Goal: Task Accomplishment & Management: Use online tool/utility

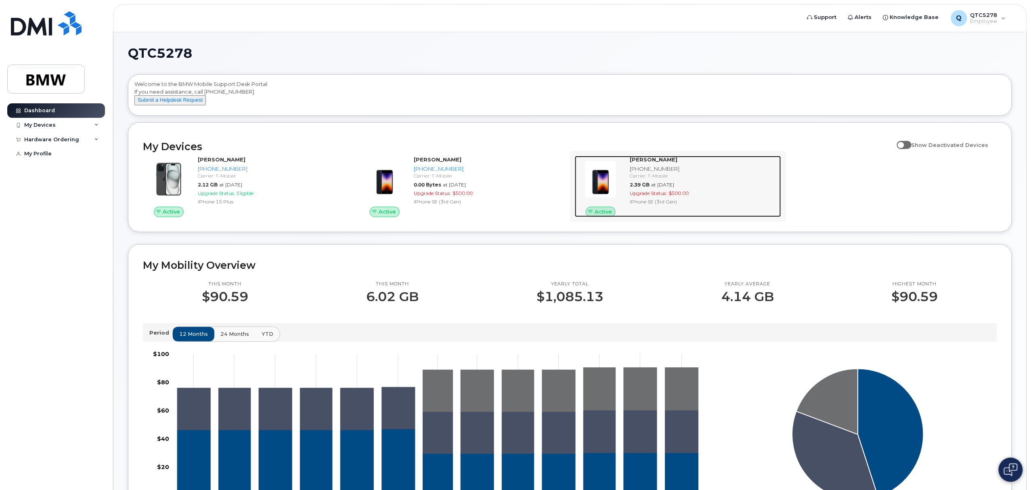
click at [651, 173] on div "[PHONE_NUMBER]" at bounding box center [704, 169] width 148 height 8
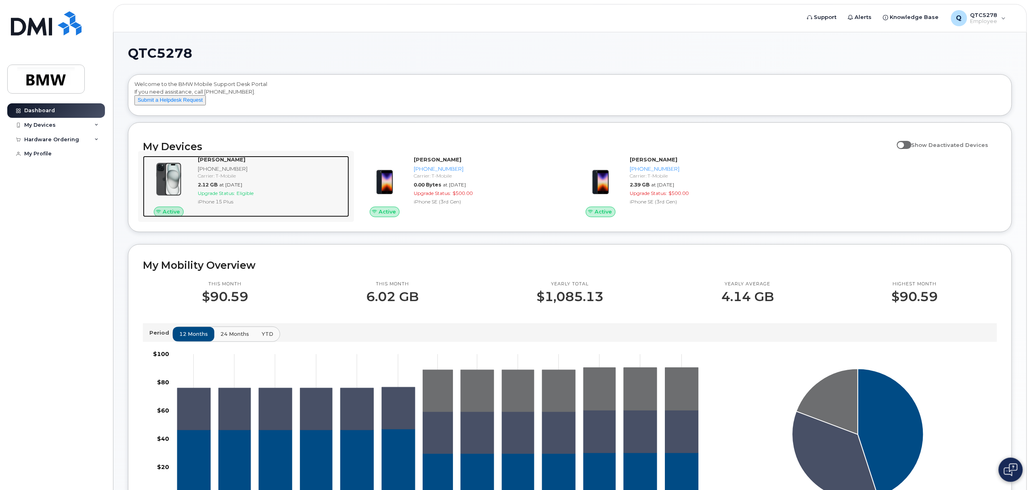
click at [222, 163] on strong "Gunnar Harris" at bounding box center [222, 159] width 48 height 6
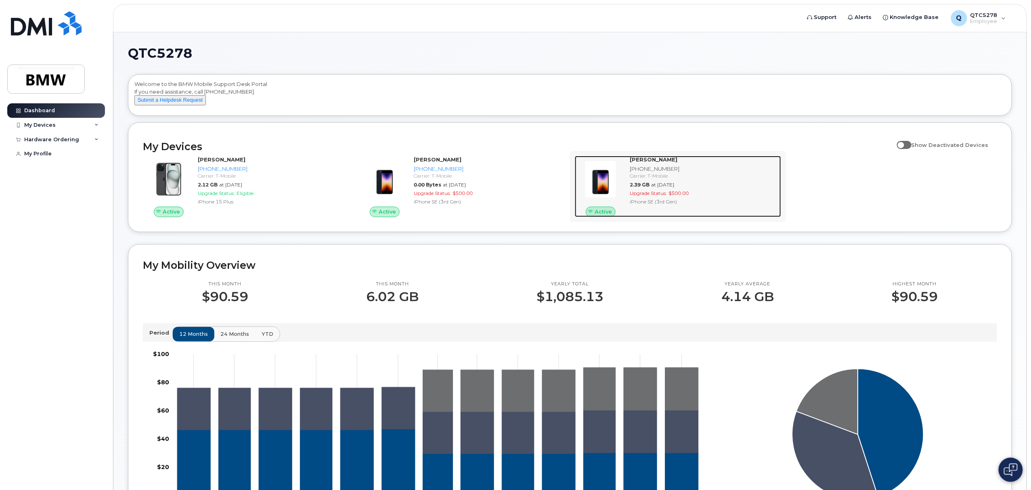
click at [648, 163] on strong "[PERSON_NAME]" at bounding box center [654, 159] width 48 height 6
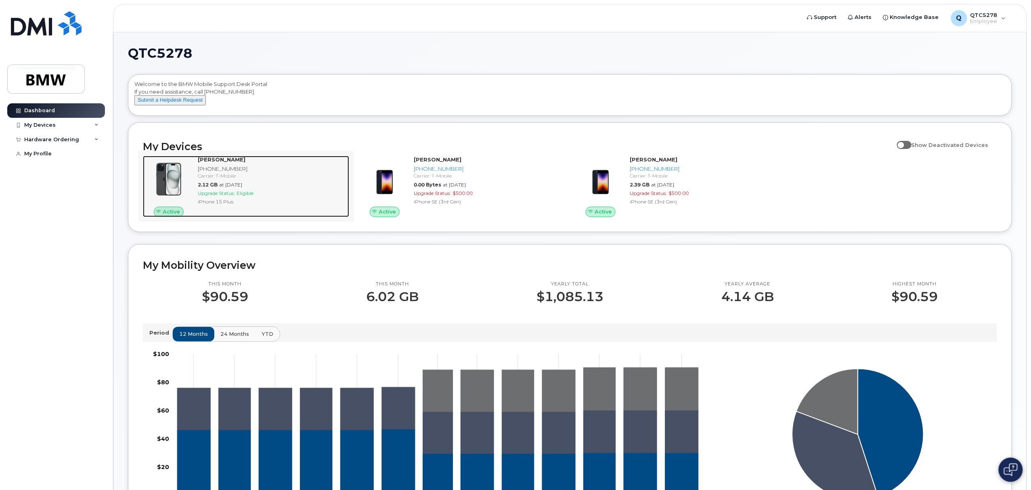
click at [202, 163] on strong "[PERSON_NAME]" at bounding box center [222, 159] width 48 height 6
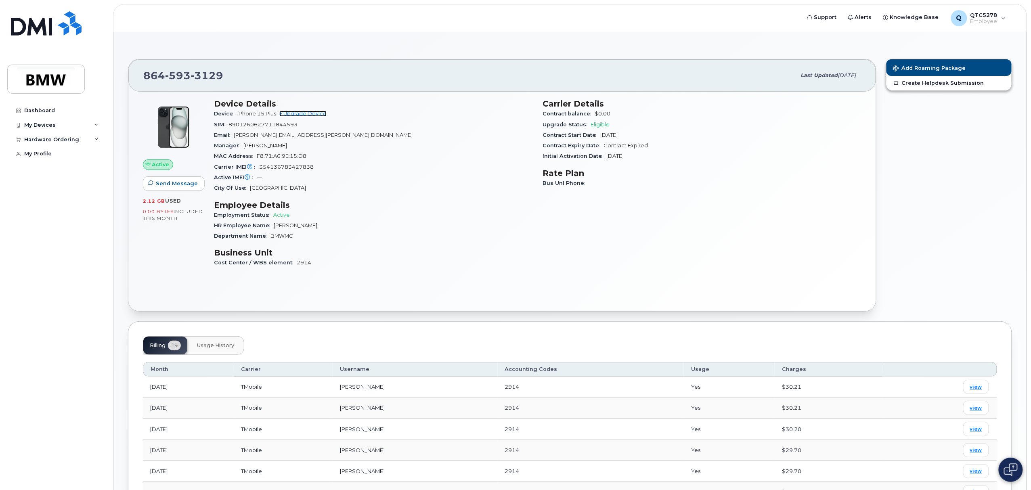
click at [309, 114] on link "+ Upgrade Device" at bounding box center [302, 114] width 47 height 6
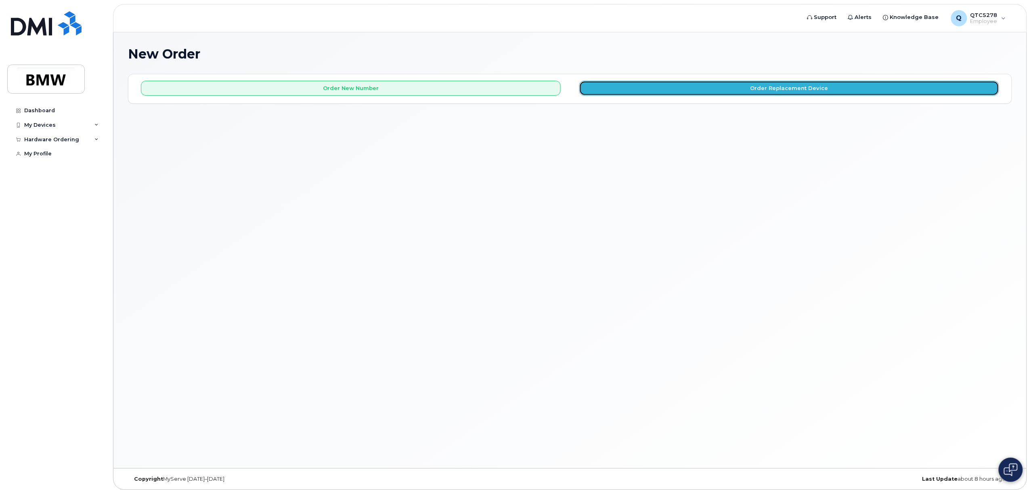
click at [672, 92] on button "Order Replacement Device" at bounding box center [789, 88] width 420 height 15
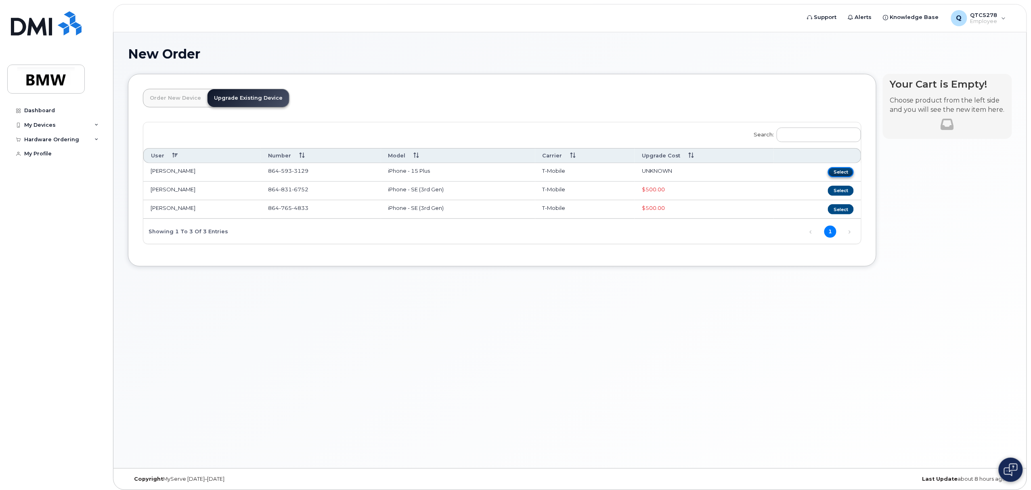
click at [835, 173] on button "Select" at bounding box center [841, 172] width 26 height 10
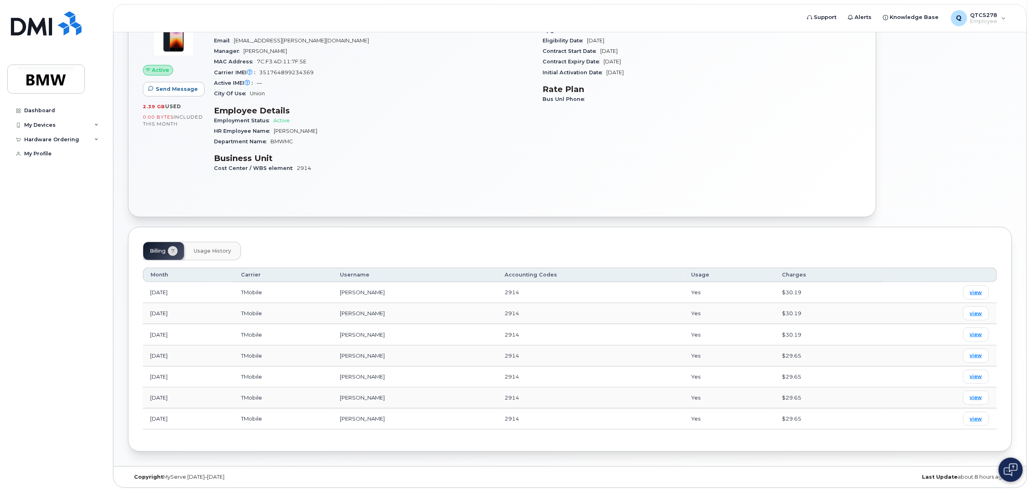
scroll to position [100, 0]
click at [232, 247] on button "Usage History" at bounding box center [212, 249] width 50 height 18
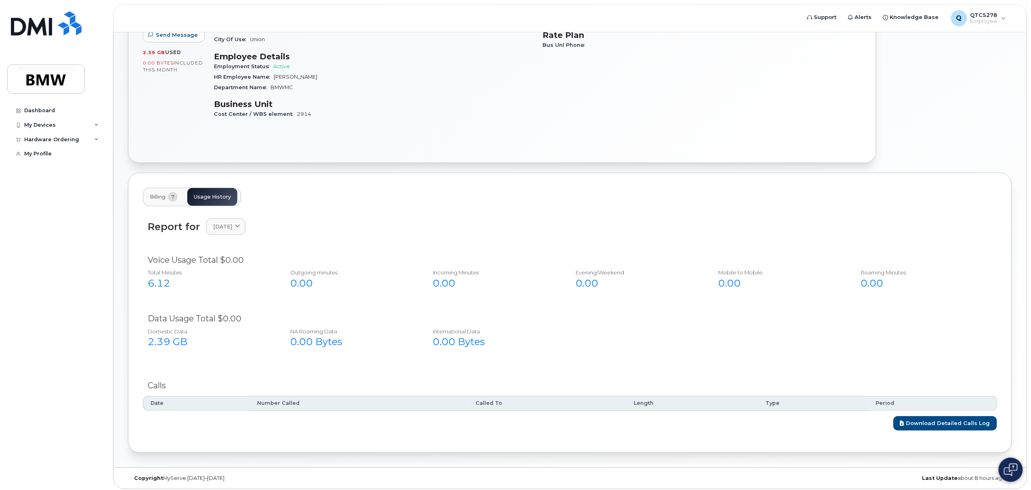
scroll to position [154, 0]
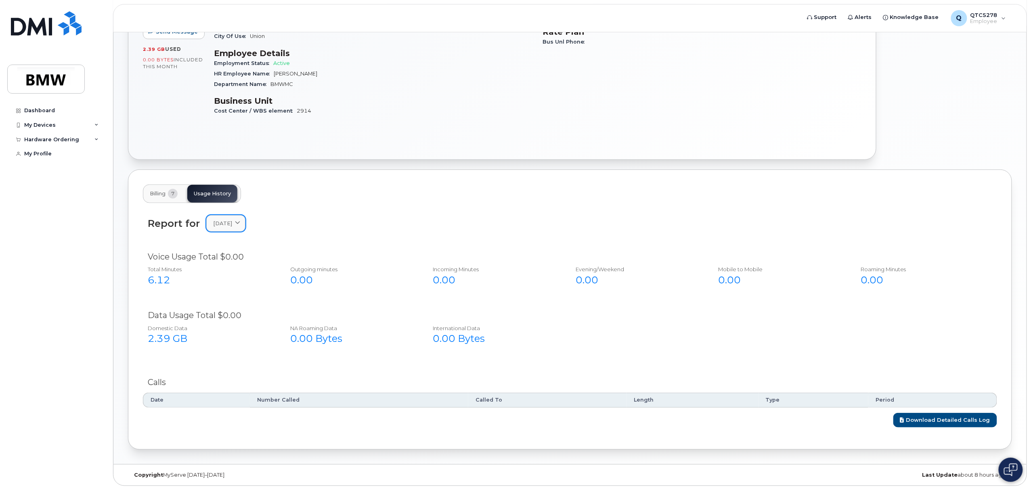
drag, startPoint x: 223, startPoint y: 210, endPoint x: 239, endPoint y: 222, distance: 19.6
click at [228, 214] on div "Report for August 2025 2025 August July June May April March February" at bounding box center [570, 228] width 854 height 36
click at [232, 222] on span "[DATE]" at bounding box center [222, 224] width 19 height 8
click at [243, 291] on div "July" at bounding box center [244, 291] width 73 height 13
click at [232, 225] on span "July 2025" at bounding box center [222, 224] width 19 height 8
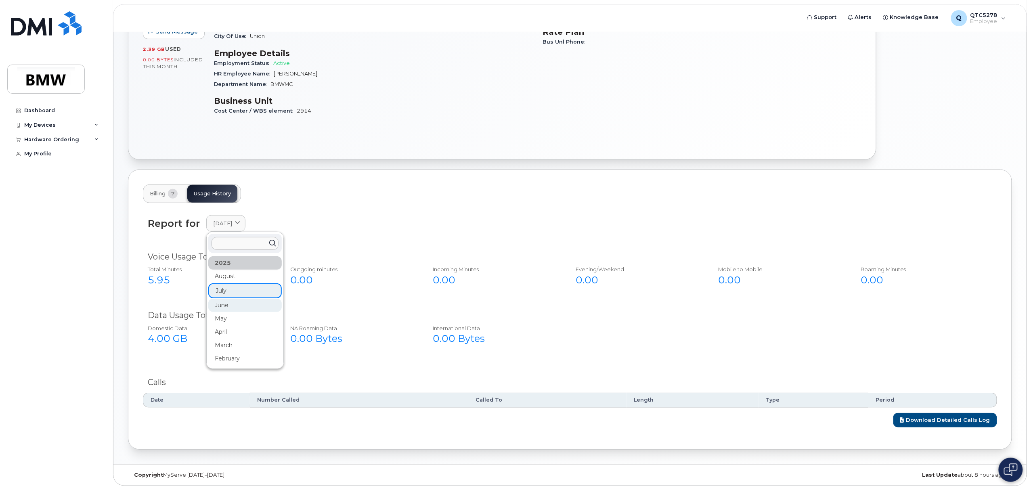
click at [236, 302] on div "June" at bounding box center [244, 305] width 73 height 13
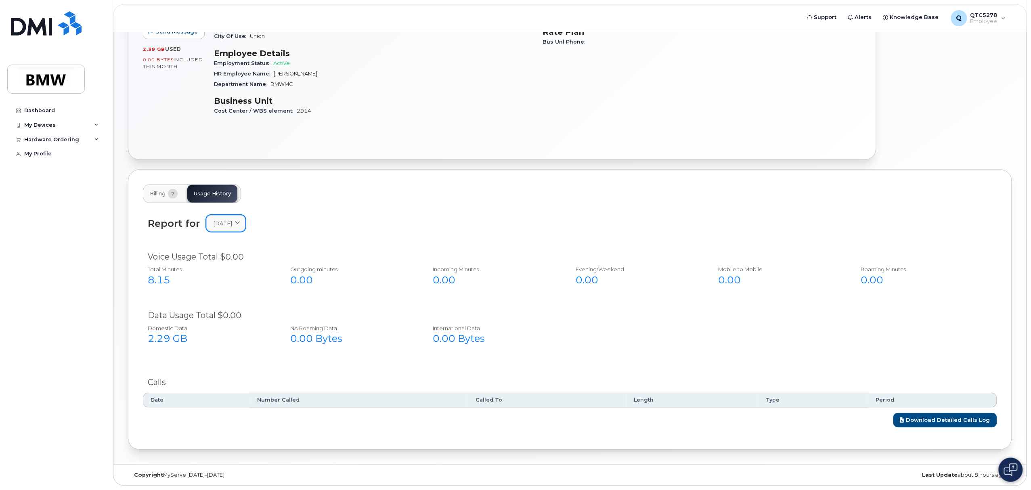
click at [232, 225] on span "June 2025" at bounding box center [222, 224] width 19 height 8
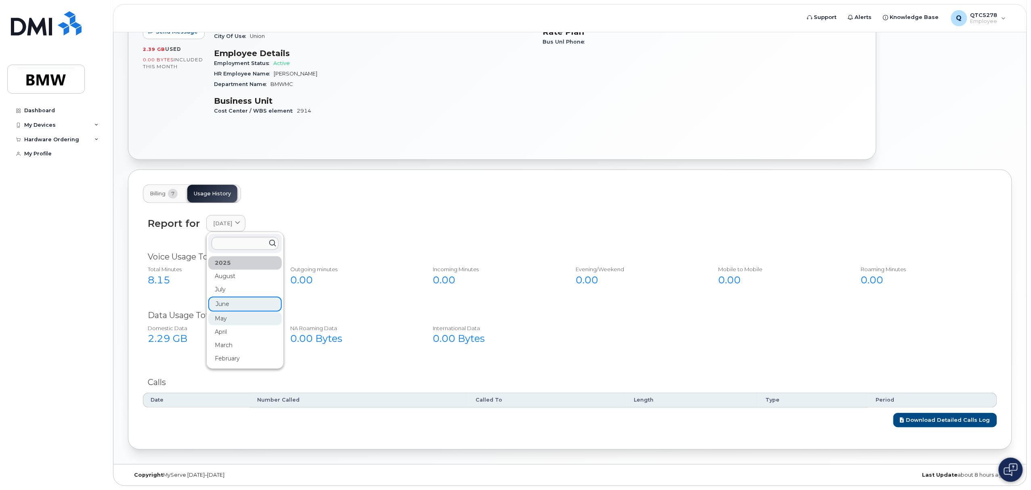
click at [232, 316] on div "May" at bounding box center [244, 318] width 73 height 13
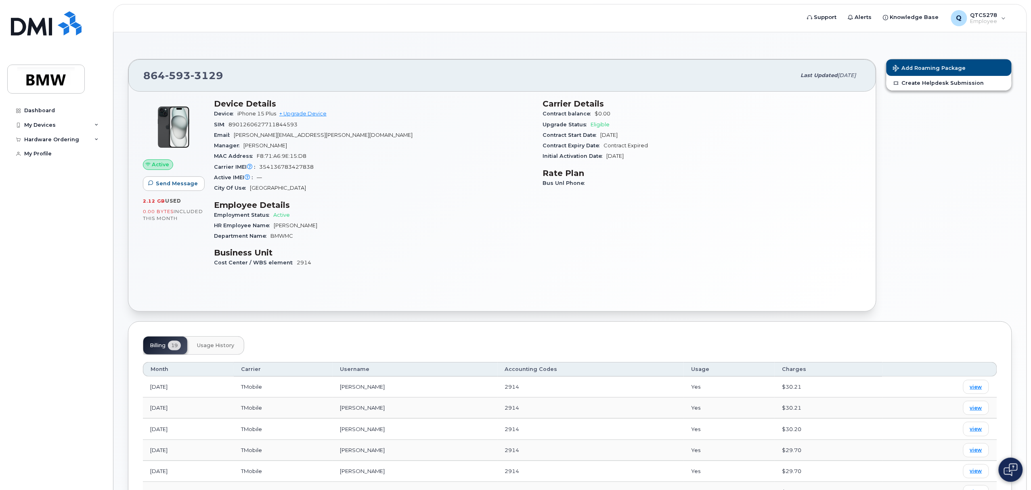
click at [233, 341] on button "Usage History" at bounding box center [216, 346] width 50 height 18
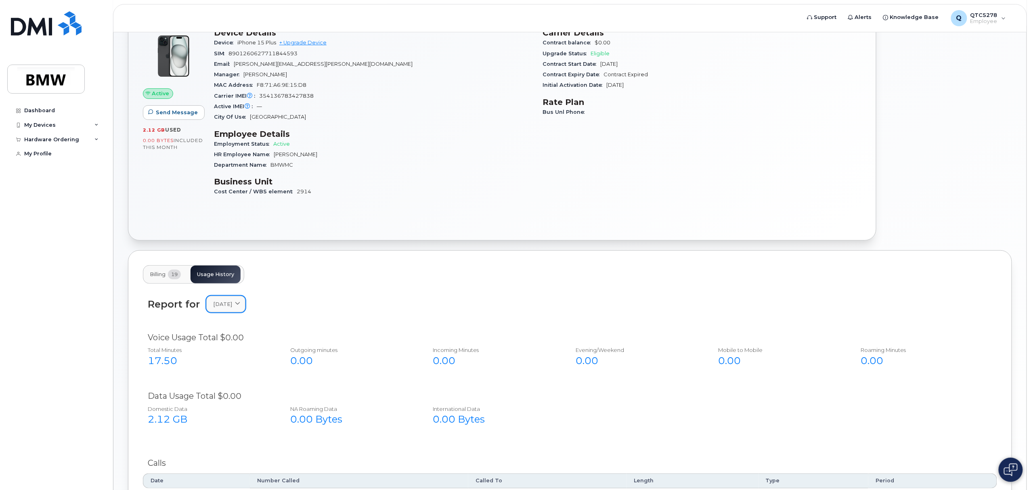
scroll to position [107, 0]
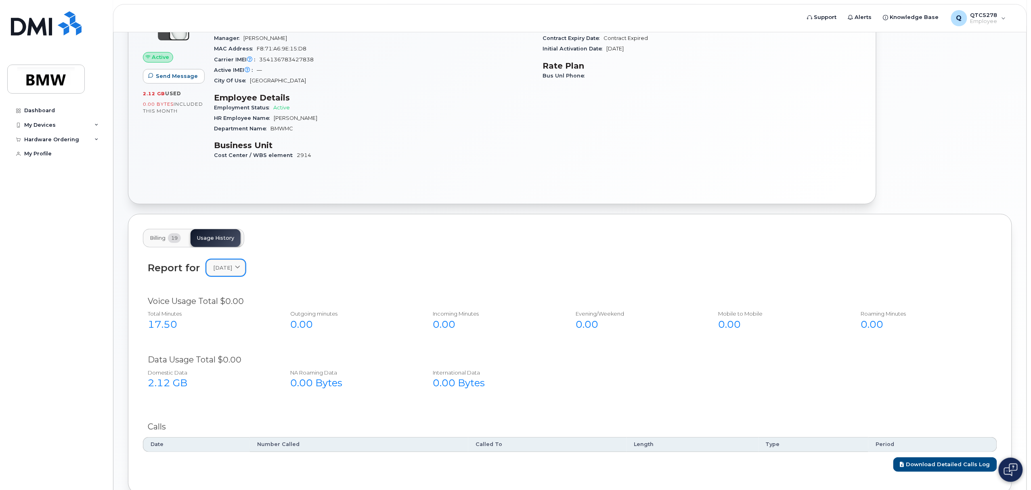
click at [232, 270] on span "August 2025" at bounding box center [222, 268] width 19 height 8
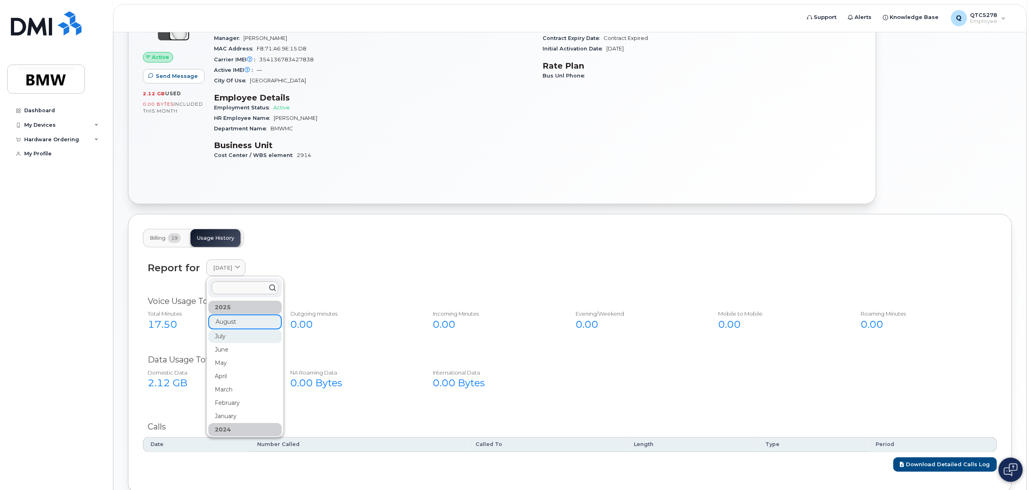
click at [236, 335] on div "July" at bounding box center [244, 336] width 73 height 13
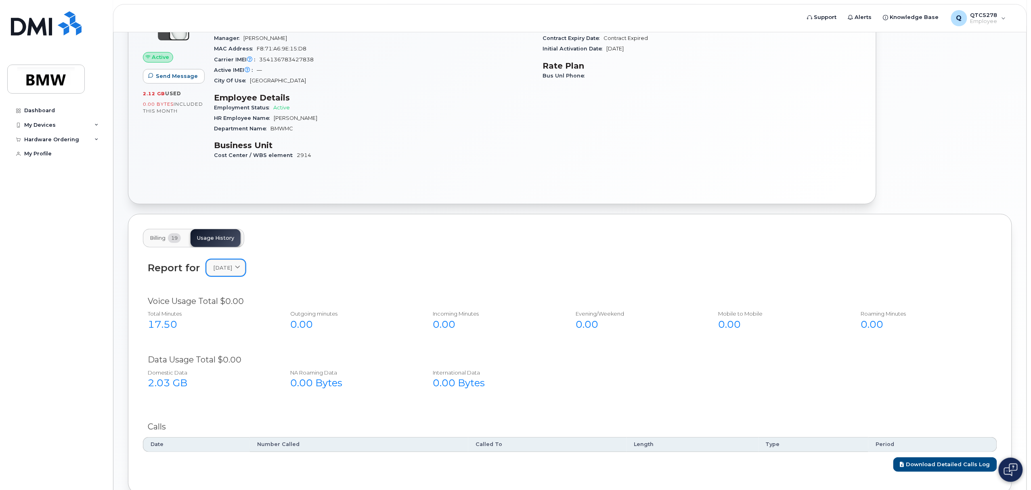
click at [240, 270] on icon at bounding box center [237, 267] width 5 height 5
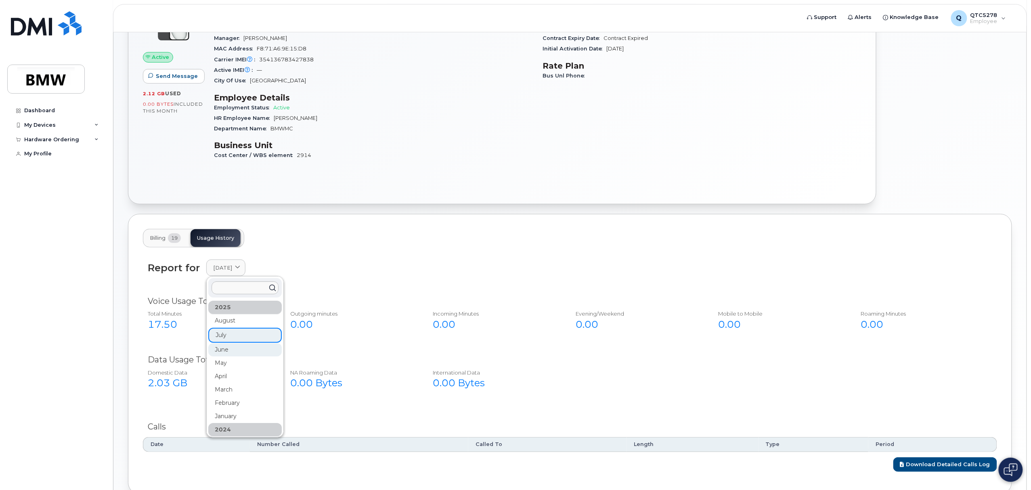
click at [238, 353] on div "June" at bounding box center [244, 349] width 73 height 13
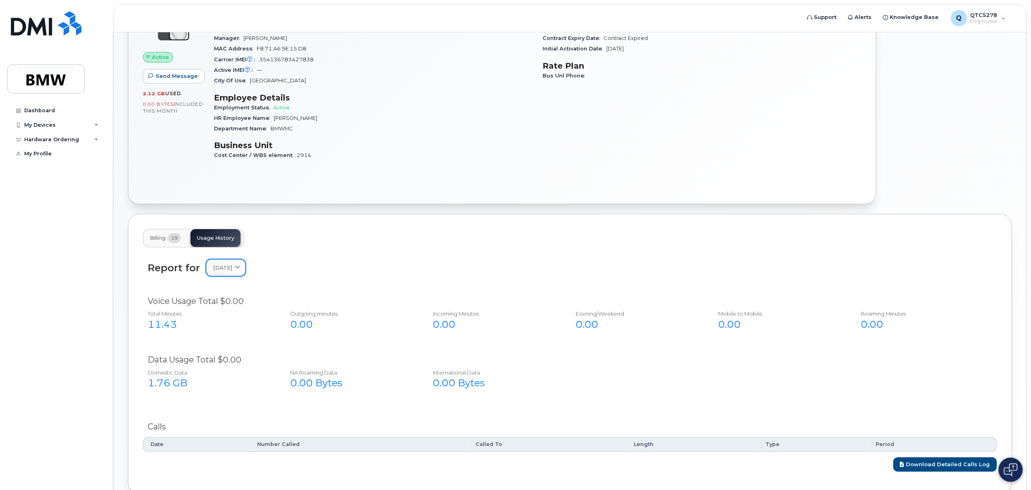
click at [245, 263] on link "June 2025" at bounding box center [225, 268] width 39 height 17
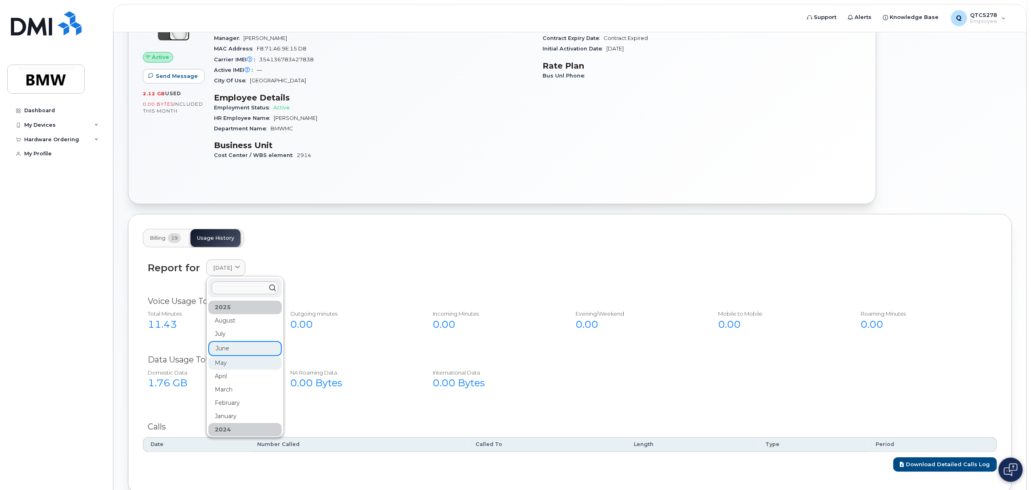
click at [230, 364] on div "May" at bounding box center [244, 362] width 73 height 13
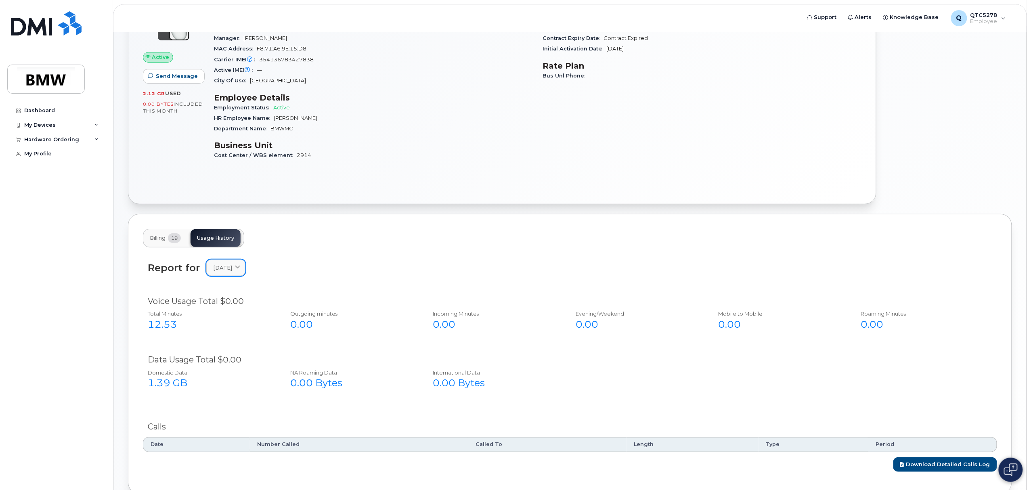
click at [243, 275] on link "[DATE]" at bounding box center [225, 268] width 39 height 17
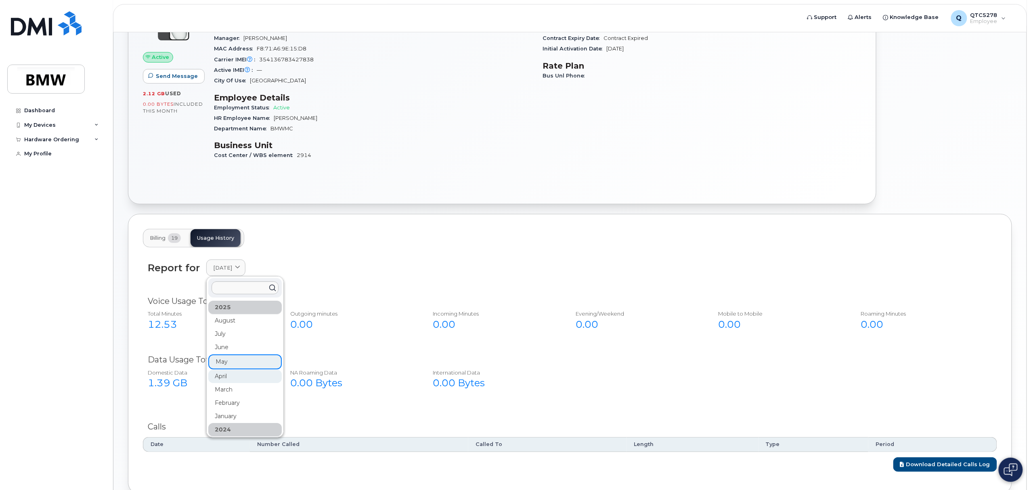
click at [237, 374] on div "April" at bounding box center [244, 376] width 73 height 13
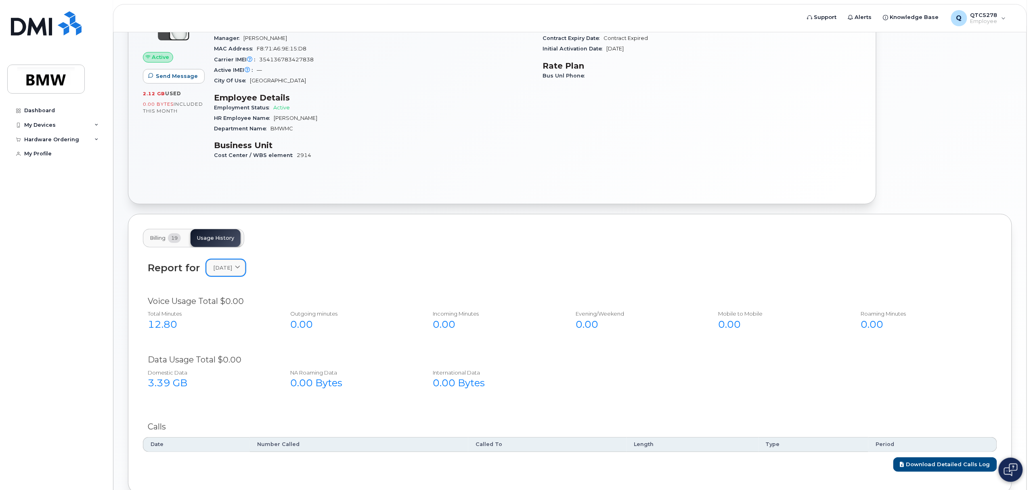
click at [235, 275] on link "April 2025" at bounding box center [225, 268] width 39 height 17
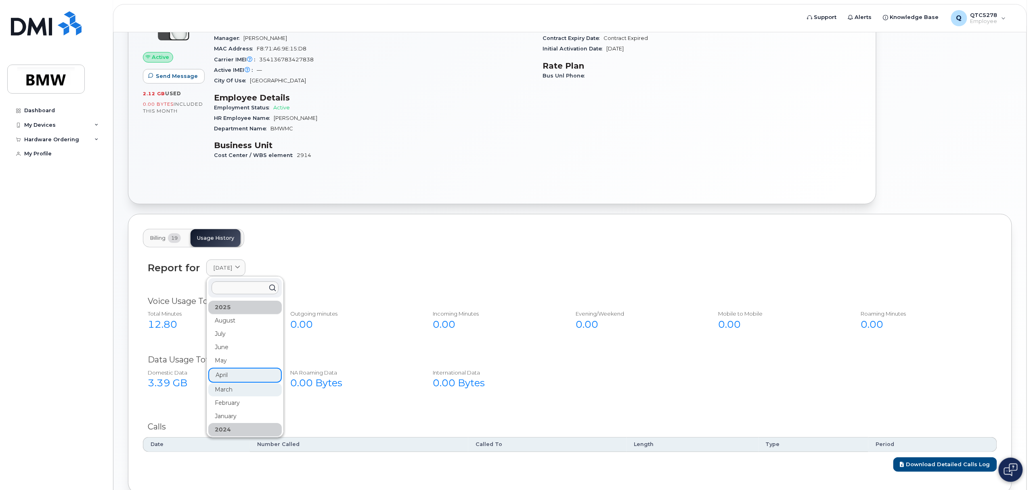
click at [222, 391] on div "March" at bounding box center [244, 389] width 73 height 13
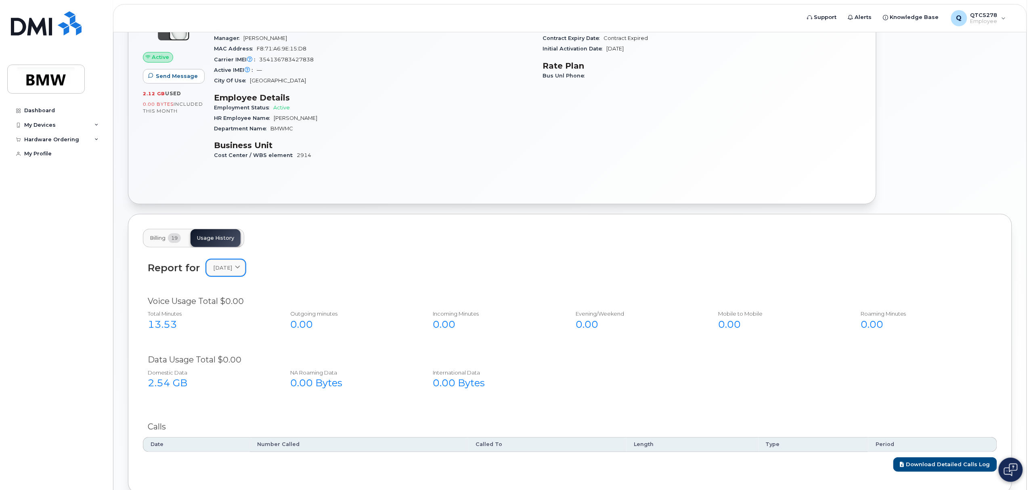
click at [232, 272] on span "March 2025" at bounding box center [222, 268] width 19 height 8
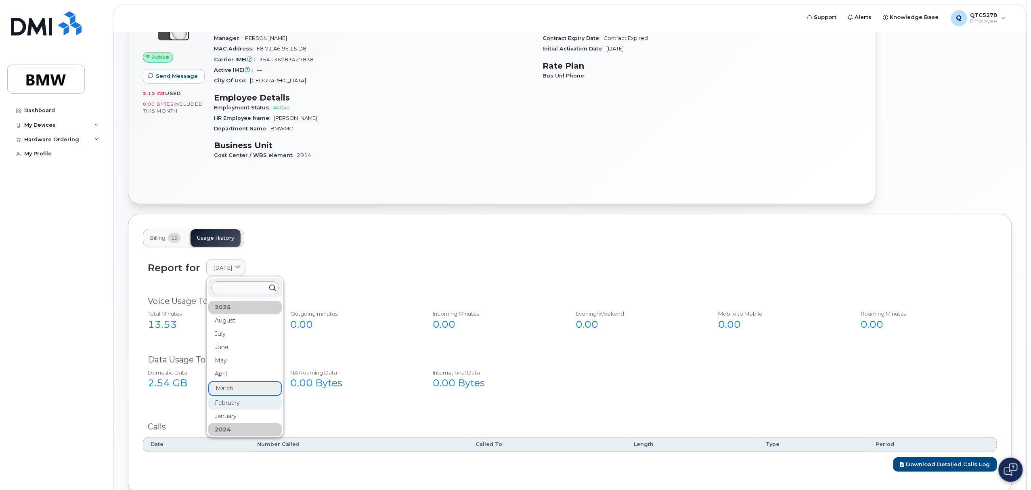
click at [229, 404] on div "February" at bounding box center [244, 402] width 73 height 13
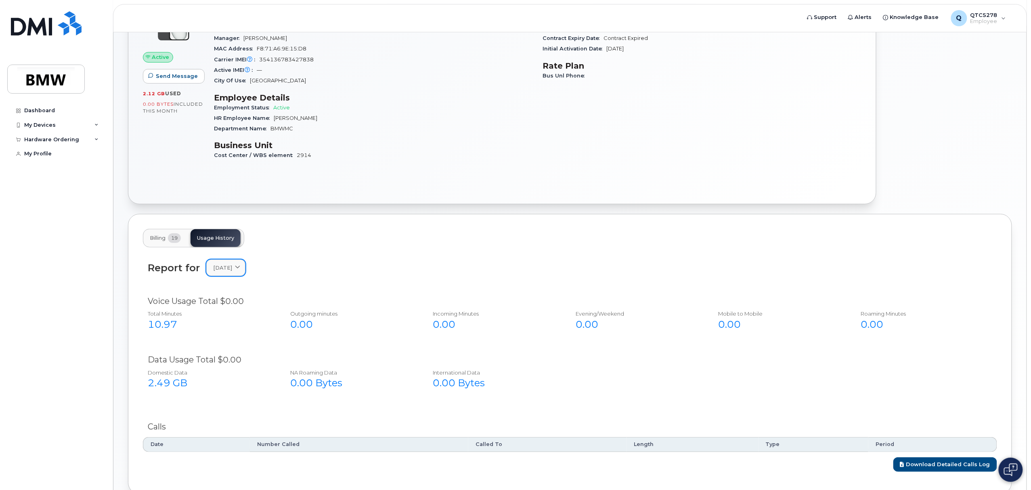
click at [232, 272] on span "February 2025" at bounding box center [222, 268] width 19 height 8
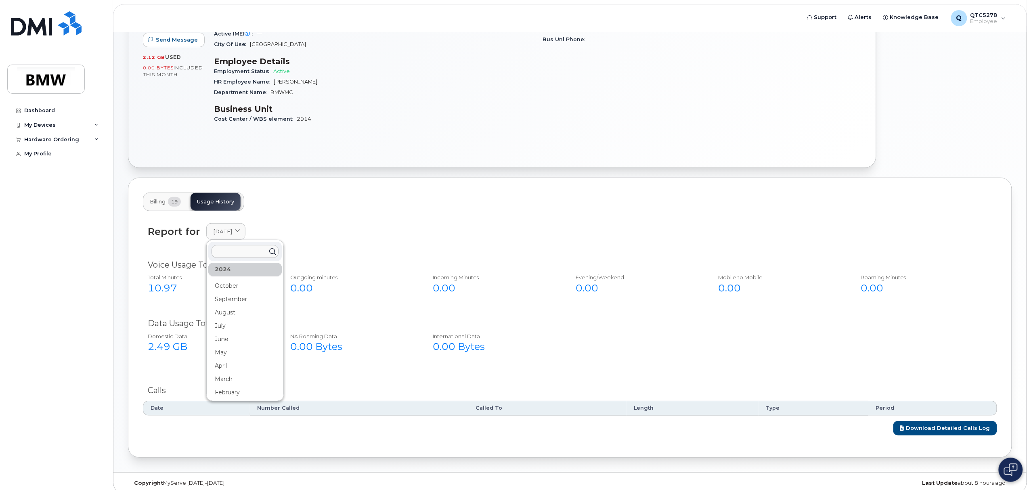
scroll to position [154, 0]
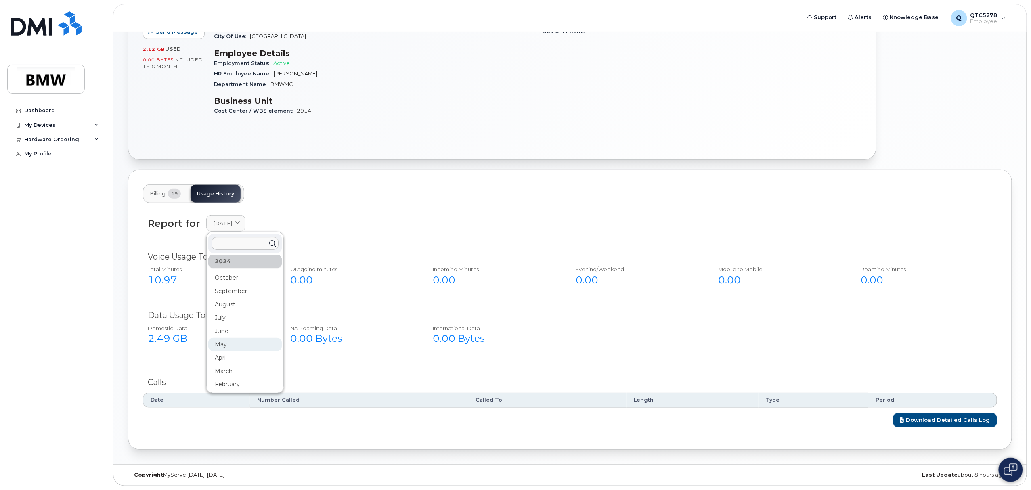
click at [240, 346] on div "May" at bounding box center [244, 344] width 73 height 13
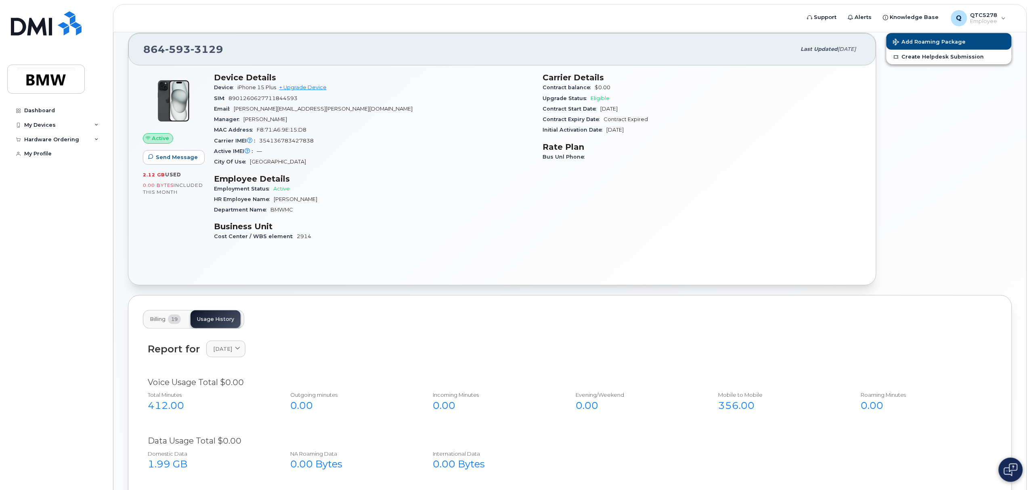
scroll to position [0, 0]
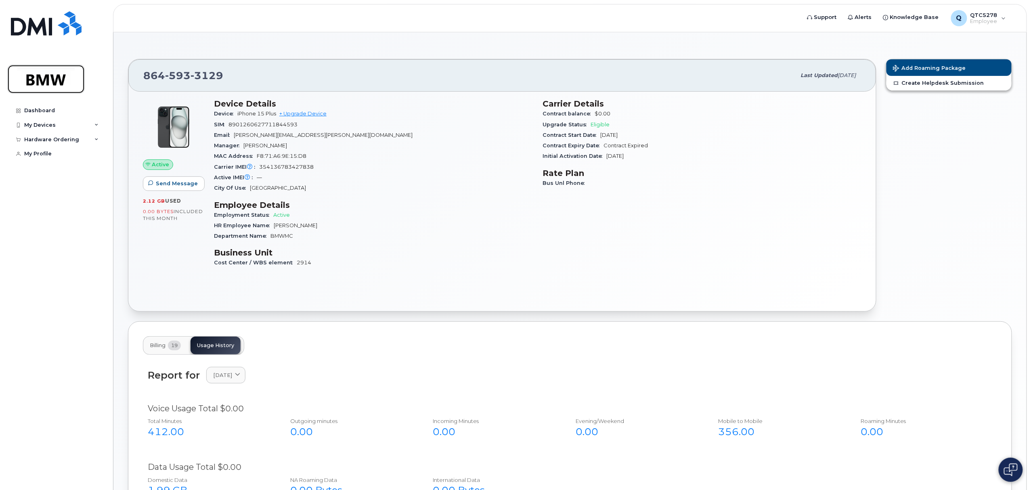
click at [53, 82] on img at bounding box center [46, 78] width 62 height 23
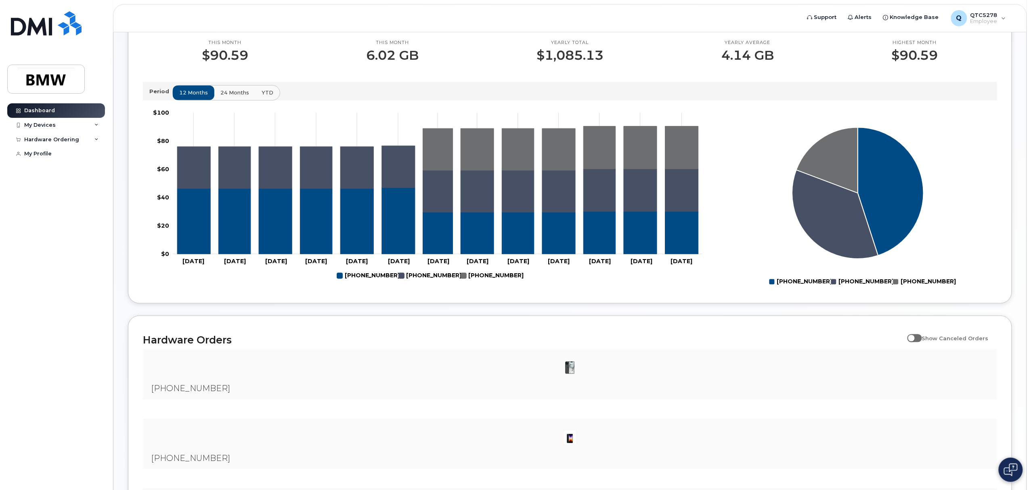
scroll to position [116, 0]
